Goal: Information Seeking & Learning: Check status

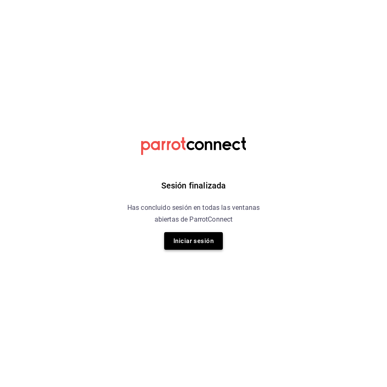
click at [182, 233] on button "Iniciar sesión" at bounding box center [193, 241] width 59 height 18
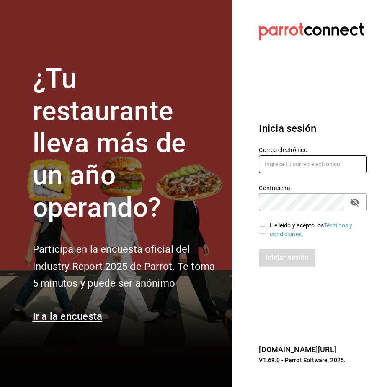
type input "[PERSON_NAME][EMAIL_ADDRESS][DOMAIN_NAME]"
click at [265, 231] on input "He leído y acepto los Términos y condiciones." at bounding box center [263, 230] width 8 height 8
checkbox input "true"
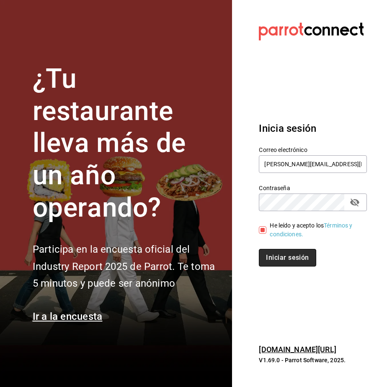
click at [275, 264] on button "Iniciar sesión" at bounding box center [287, 258] width 57 height 18
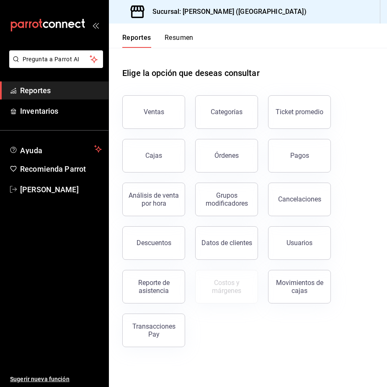
click at [151, 114] on div "Ventas" at bounding box center [154, 112] width 21 height 8
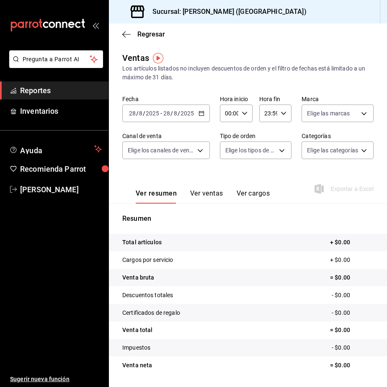
click at [199, 114] on icon "button" at bounding box center [202, 113] width 6 height 6
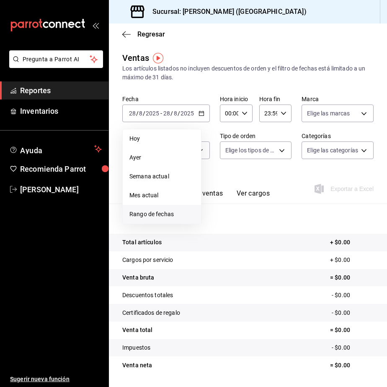
click at [169, 209] on li "Rango de fechas" at bounding box center [162, 214] width 78 height 19
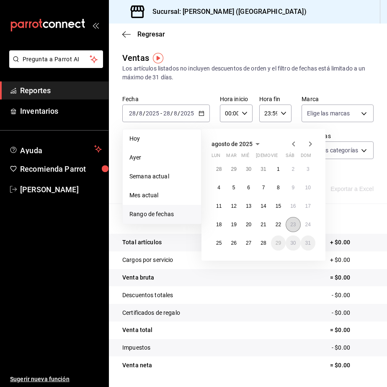
click at [289, 229] on button "23" at bounding box center [293, 224] width 15 height 15
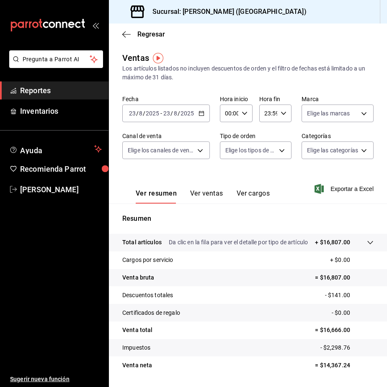
click at [214, 196] on button "Ver ventas" at bounding box center [206, 196] width 33 height 14
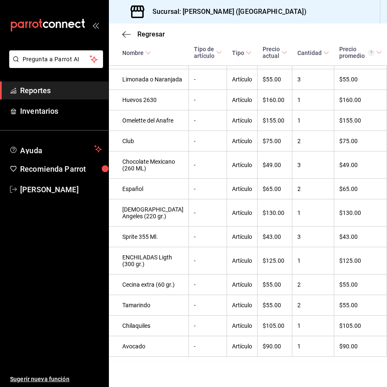
scroll to position [978, 0]
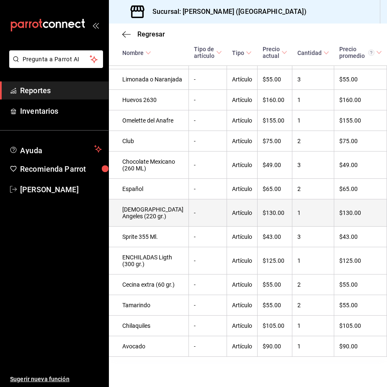
click at [262, 225] on td "$130.00" at bounding box center [275, 212] width 35 height 27
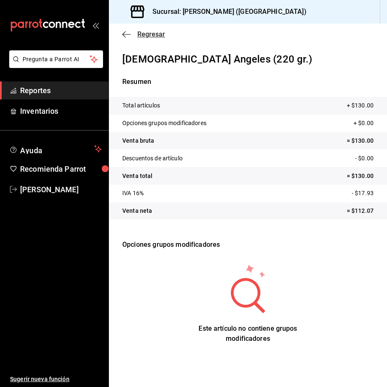
click at [130, 38] on icon "button" at bounding box center [126, 35] width 8 height 8
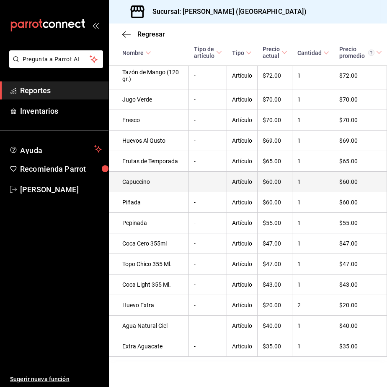
scroll to position [1390, 0]
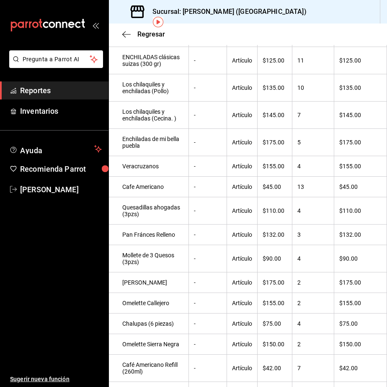
scroll to position [0, 0]
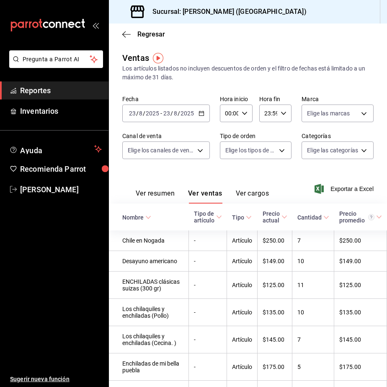
click at [198, 117] on div "[DATE] [DATE] - [DATE] [DATE]" at bounding box center [166, 113] width 88 height 18
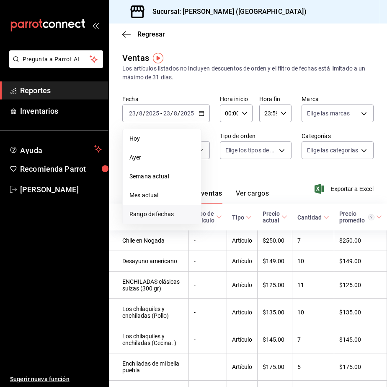
click at [179, 207] on li "Rango de fechas" at bounding box center [162, 214] width 78 height 19
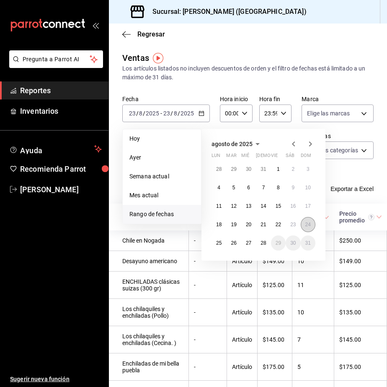
click at [305, 227] on button "24" at bounding box center [308, 224] width 15 height 15
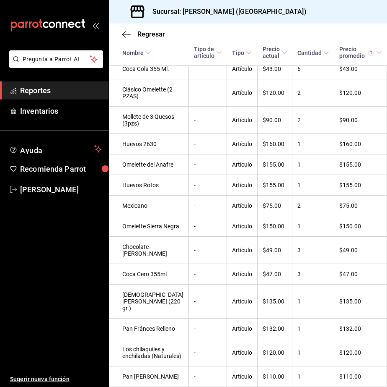
scroll to position [629, 0]
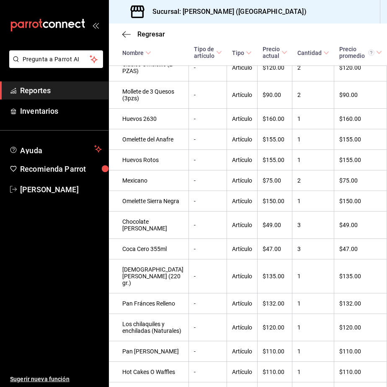
click at [335, 28] on div "Regresar" at bounding box center [248, 33] width 278 height 21
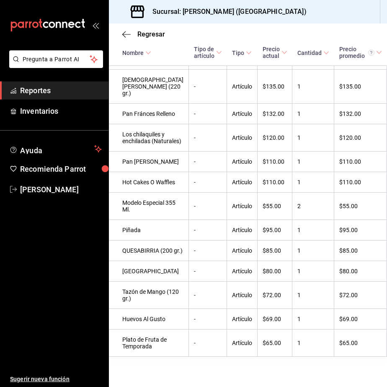
scroll to position [838, 0]
click at [284, 35] on div "Regresar" at bounding box center [248, 33] width 278 height 21
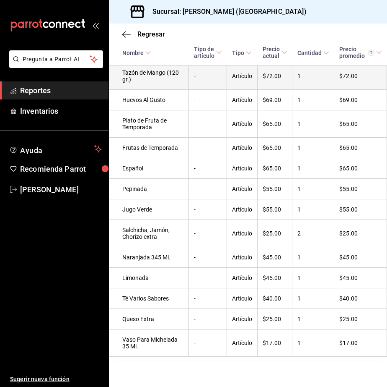
scroll to position [1111, 0]
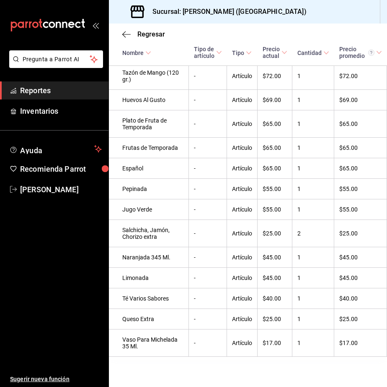
click at [313, 30] on div "Regresar" at bounding box center [248, 33] width 278 height 21
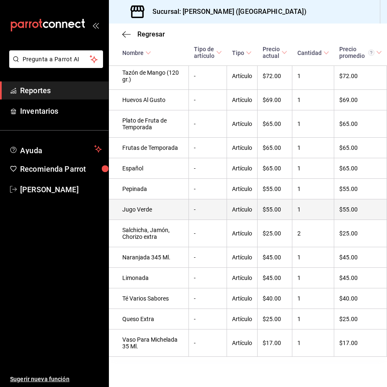
scroll to position [1287, 0]
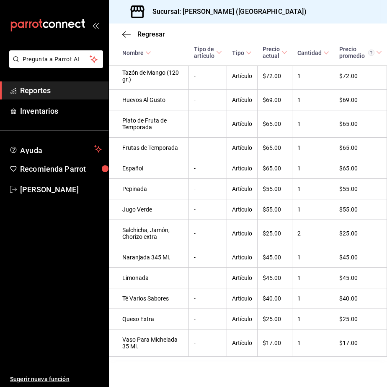
click at [270, 41] on div "Regresar" at bounding box center [248, 33] width 278 height 21
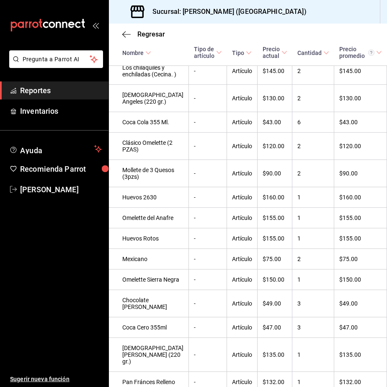
scroll to position [480, 0]
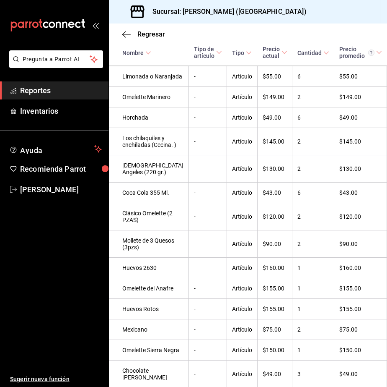
click at [258, 66] on td "$170.00" at bounding box center [275, 56] width 35 height 21
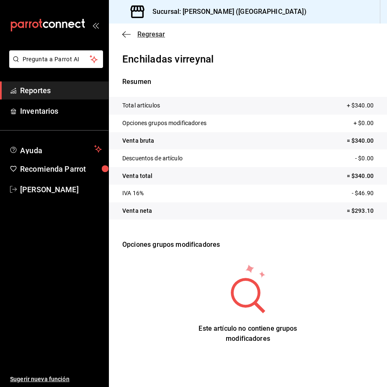
click at [126, 36] on icon "button" at bounding box center [126, 35] width 8 height 8
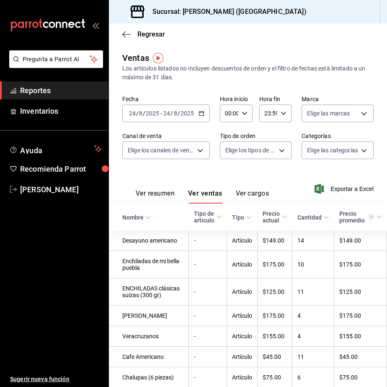
click at [196, 114] on div "[DATE] [DATE] - [DATE] [DATE]" at bounding box center [166, 113] width 88 height 18
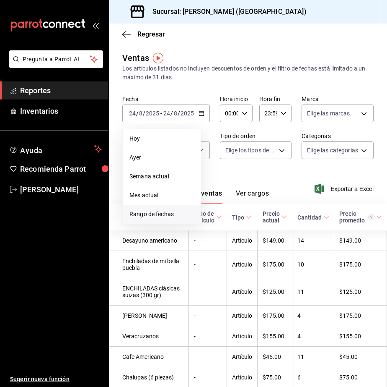
click at [158, 211] on span "Rango de fechas" at bounding box center [162, 214] width 65 height 9
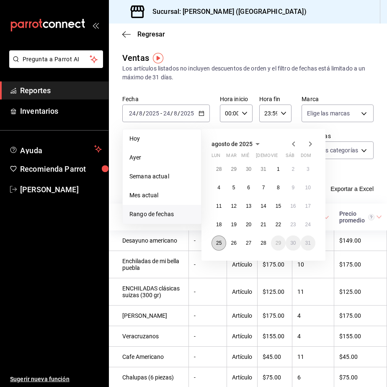
click at [216, 242] on abbr "25" at bounding box center [218, 243] width 5 height 6
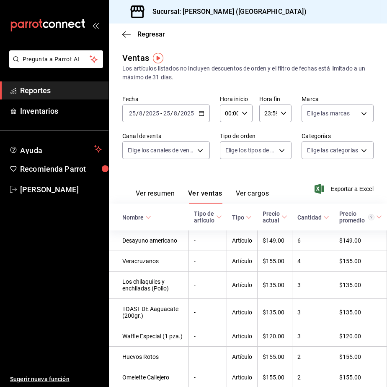
click at [203, 109] on div "[DATE] [DATE] - [DATE] [DATE]" at bounding box center [166, 113] width 88 height 18
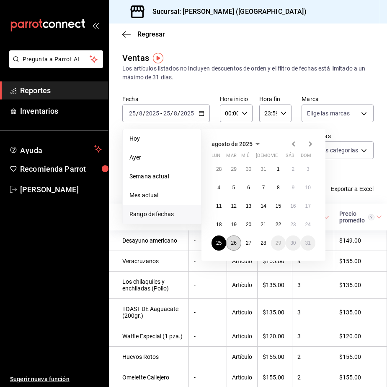
click at [236, 239] on button "26" at bounding box center [233, 242] width 15 height 15
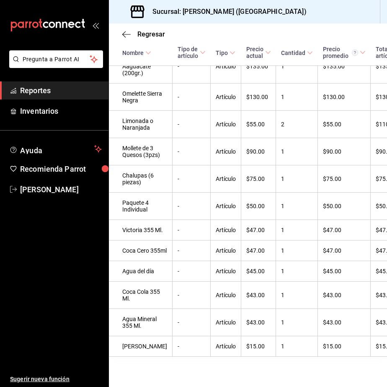
scroll to position [571, 0]
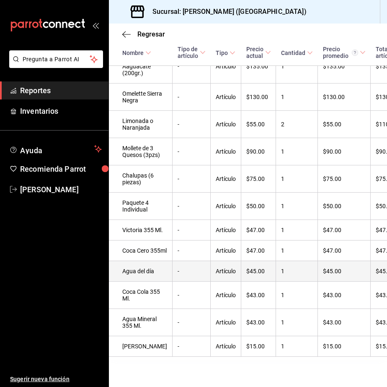
click at [304, 265] on td "1" at bounding box center [297, 271] width 42 height 21
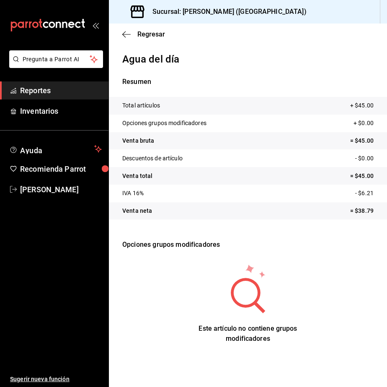
drag, startPoint x: 130, startPoint y: 38, endPoint x: 110, endPoint y: 44, distance: 21.1
click at [117, 41] on div "Regresar" at bounding box center [248, 33] width 278 height 21
click at [120, 29] on div "Regresar" at bounding box center [248, 33] width 278 height 21
click at [127, 34] on icon "button" at bounding box center [126, 35] width 8 height 8
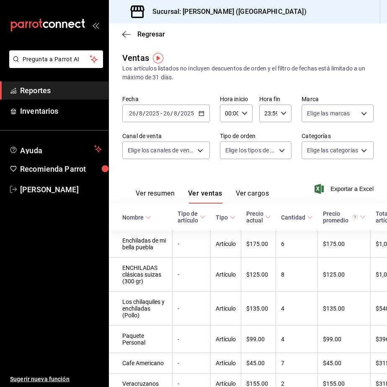
click at [201, 114] on icon "button" at bounding box center [202, 113] width 6 height 6
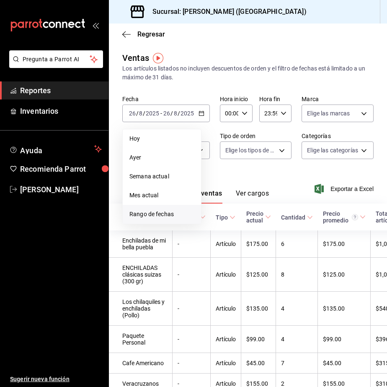
click at [161, 217] on span "Rango de fechas" at bounding box center [162, 214] width 65 height 9
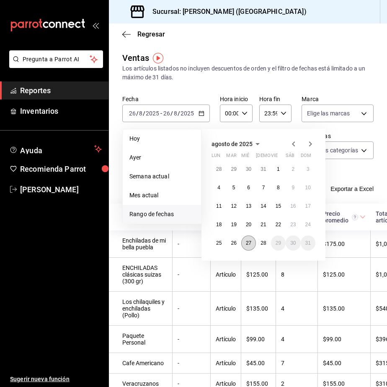
click at [247, 244] on abbr "27" at bounding box center [248, 243] width 5 height 6
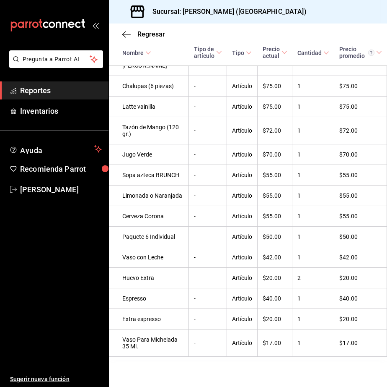
scroll to position [1534, 0]
click at [270, 37] on div "Regresar" at bounding box center [248, 33] width 278 height 21
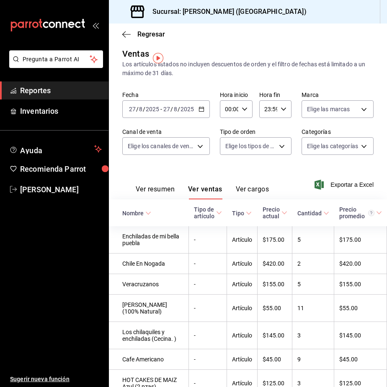
scroll to position [0, 0]
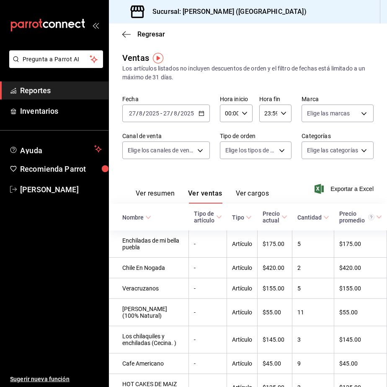
click at [200, 112] on \(Stroke\) "button" at bounding box center [201, 113] width 5 height 5
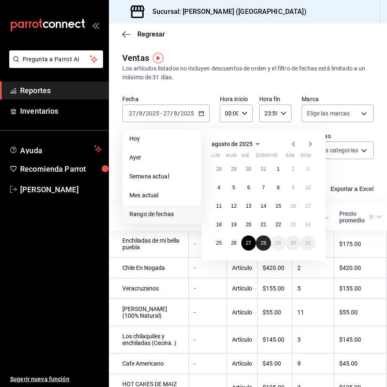
click at [262, 248] on button "28" at bounding box center [263, 242] width 15 height 15
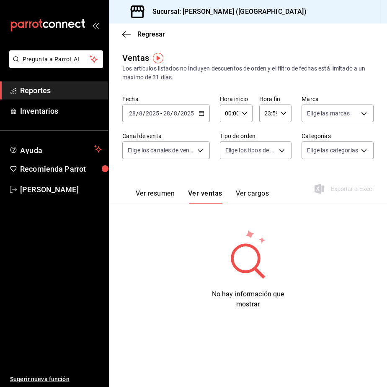
click at [200, 113] on icon "button" at bounding box center [202, 113] width 6 height 6
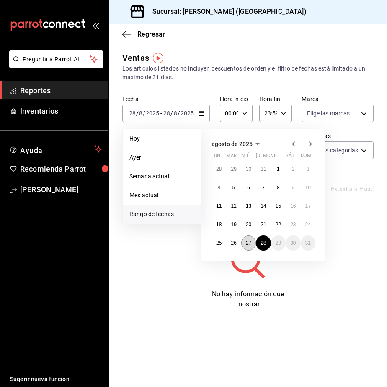
click at [247, 241] on abbr "27" at bounding box center [248, 243] width 5 height 6
